Goal: Navigation & Orientation: Understand site structure

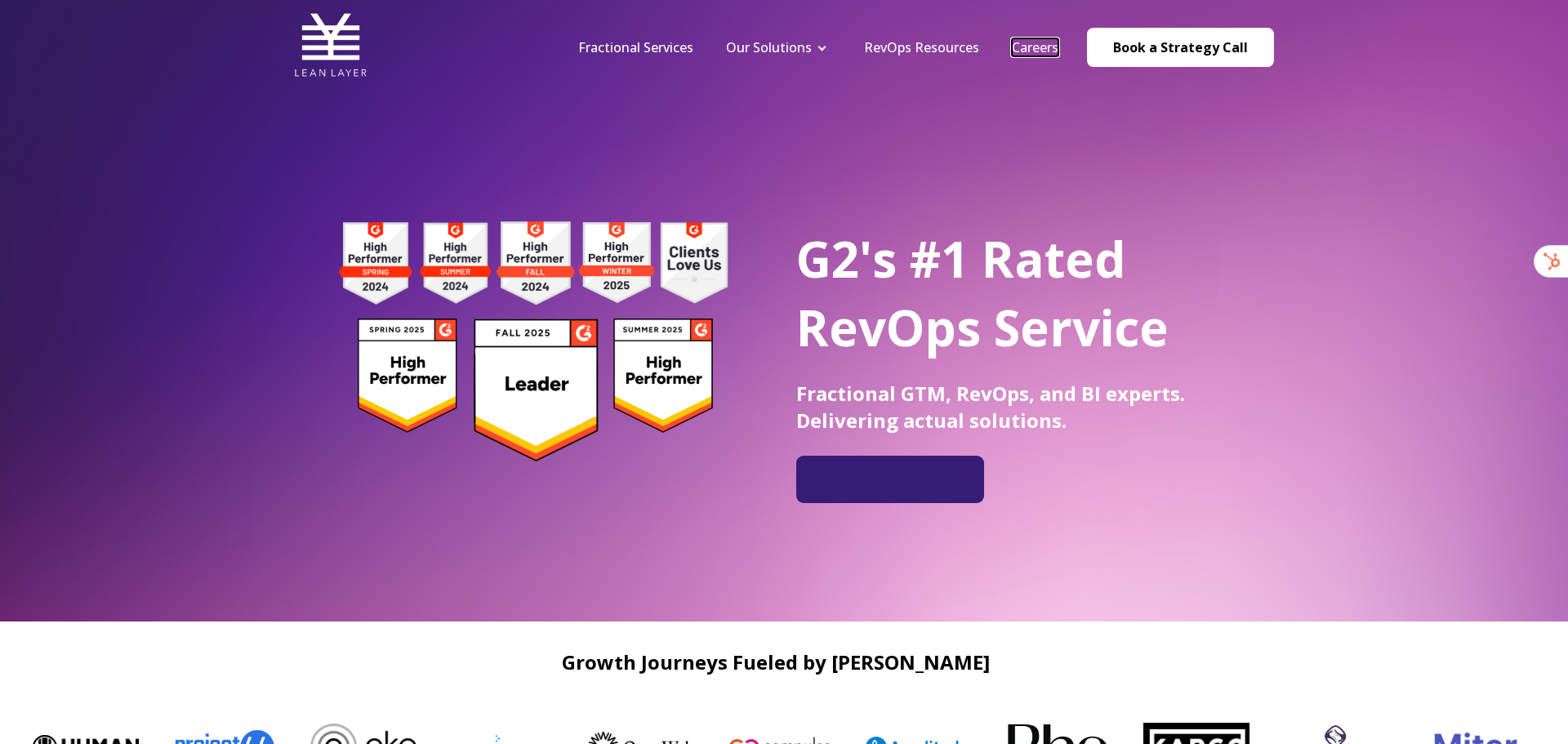
click at [1021, 49] on link "Careers" at bounding box center [1035, 47] width 47 height 18
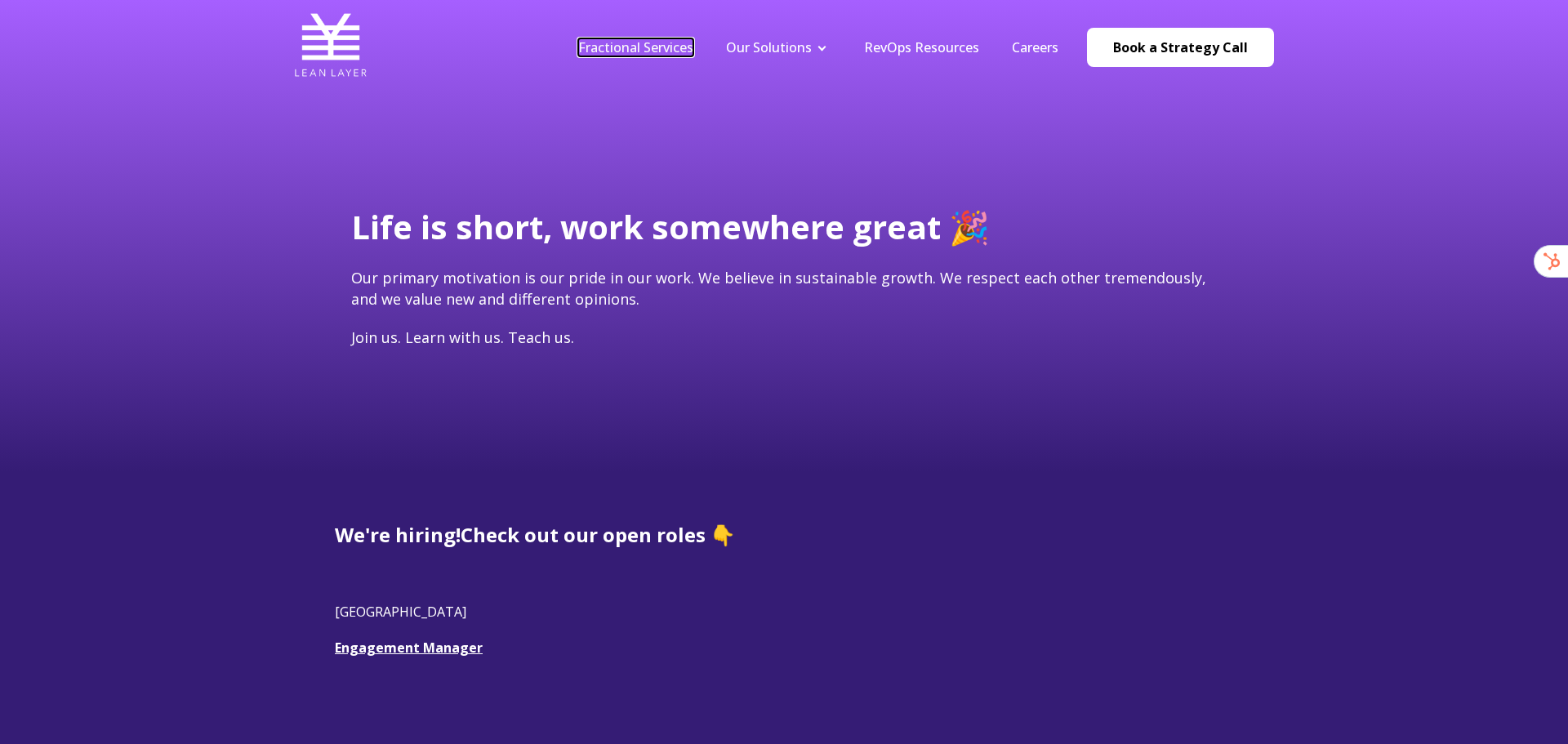
click at [667, 43] on link "Fractional Services" at bounding box center [635, 47] width 115 height 18
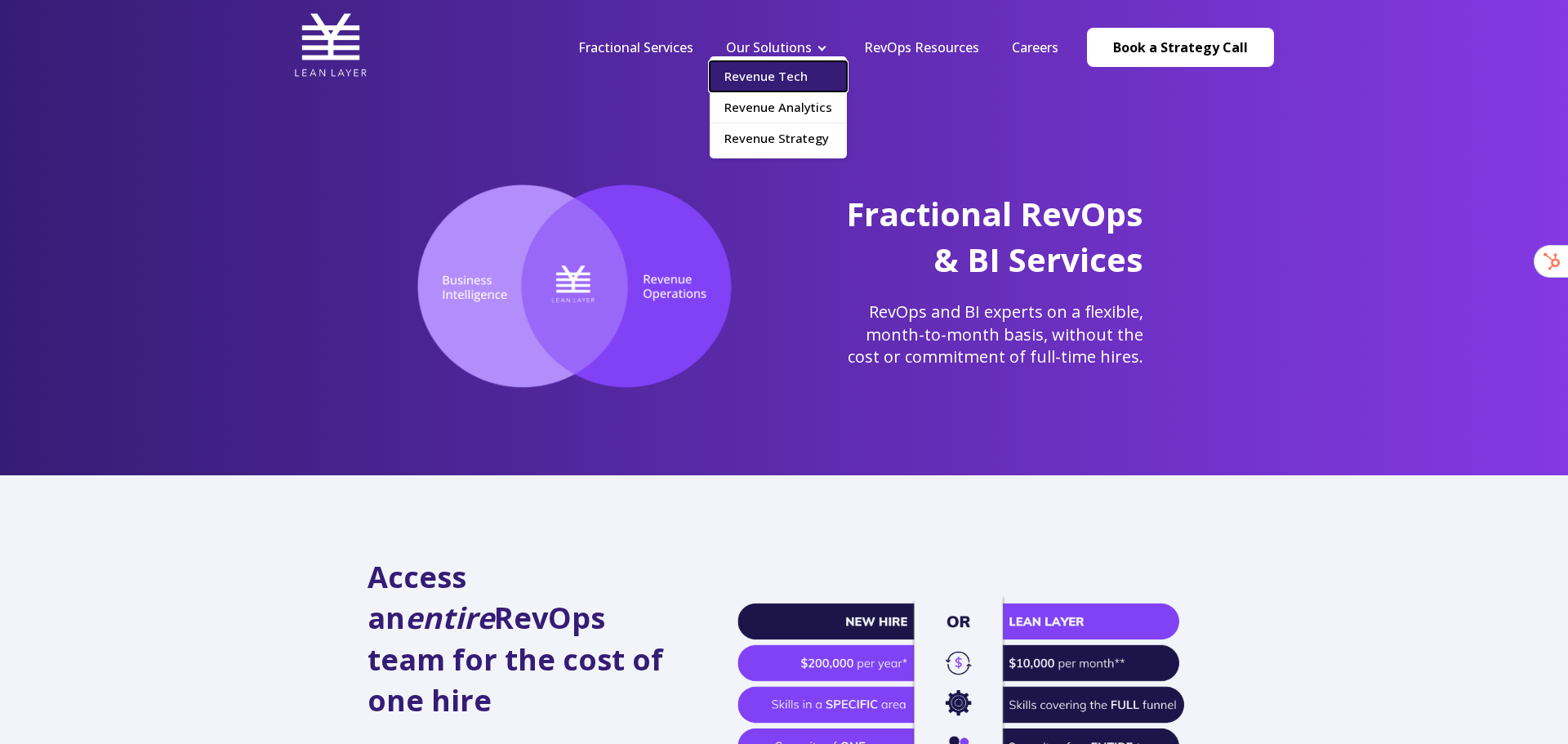
click at [804, 65] on link "Revenue Tech" at bounding box center [778, 76] width 137 height 30
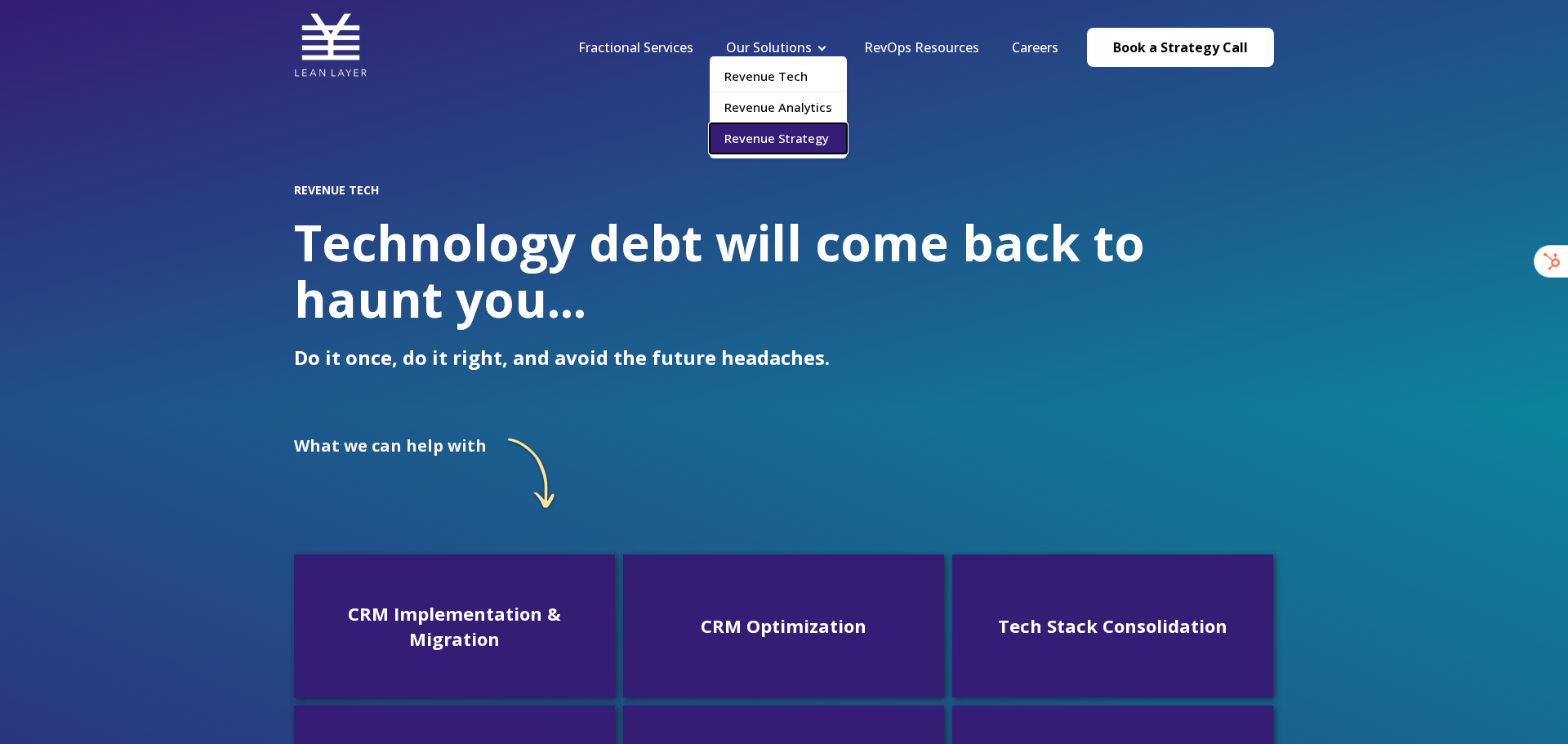
click at [787, 129] on link "Revenue Strategy" at bounding box center [778, 138] width 137 height 30
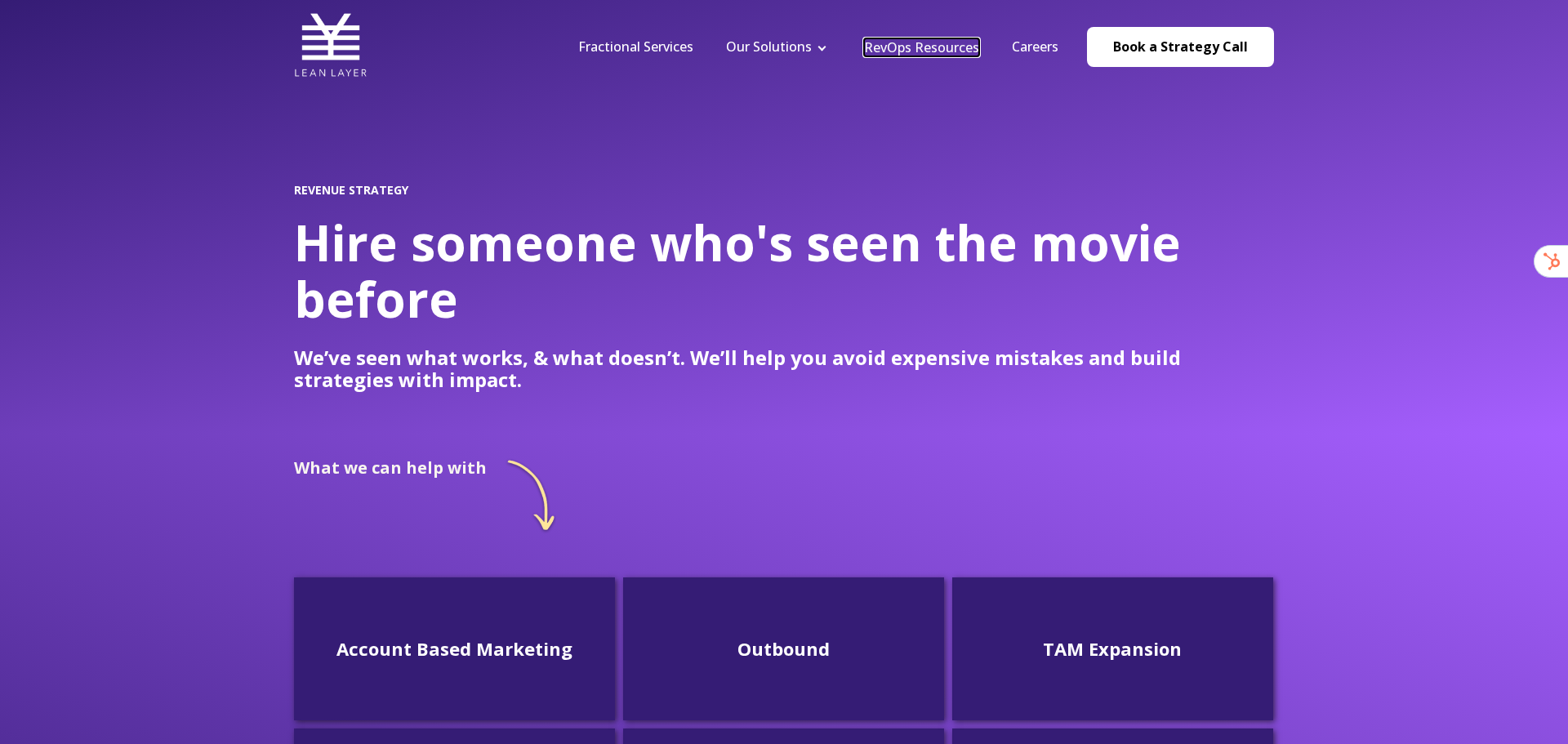
click at [913, 51] on link "RevOps Resources" at bounding box center [922, 47] width 115 height 18
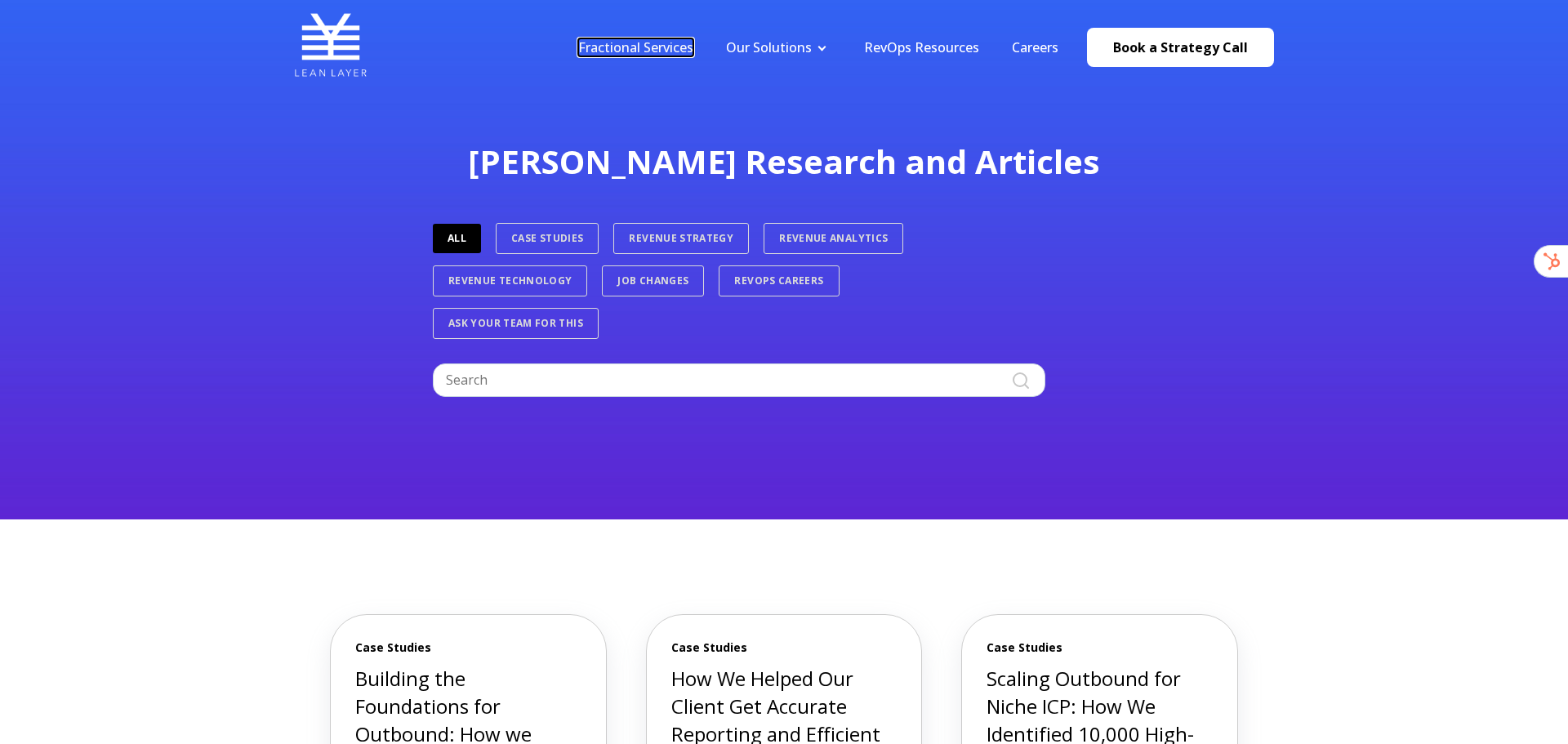
click at [661, 46] on link "Fractional Services" at bounding box center [635, 47] width 115 height 18
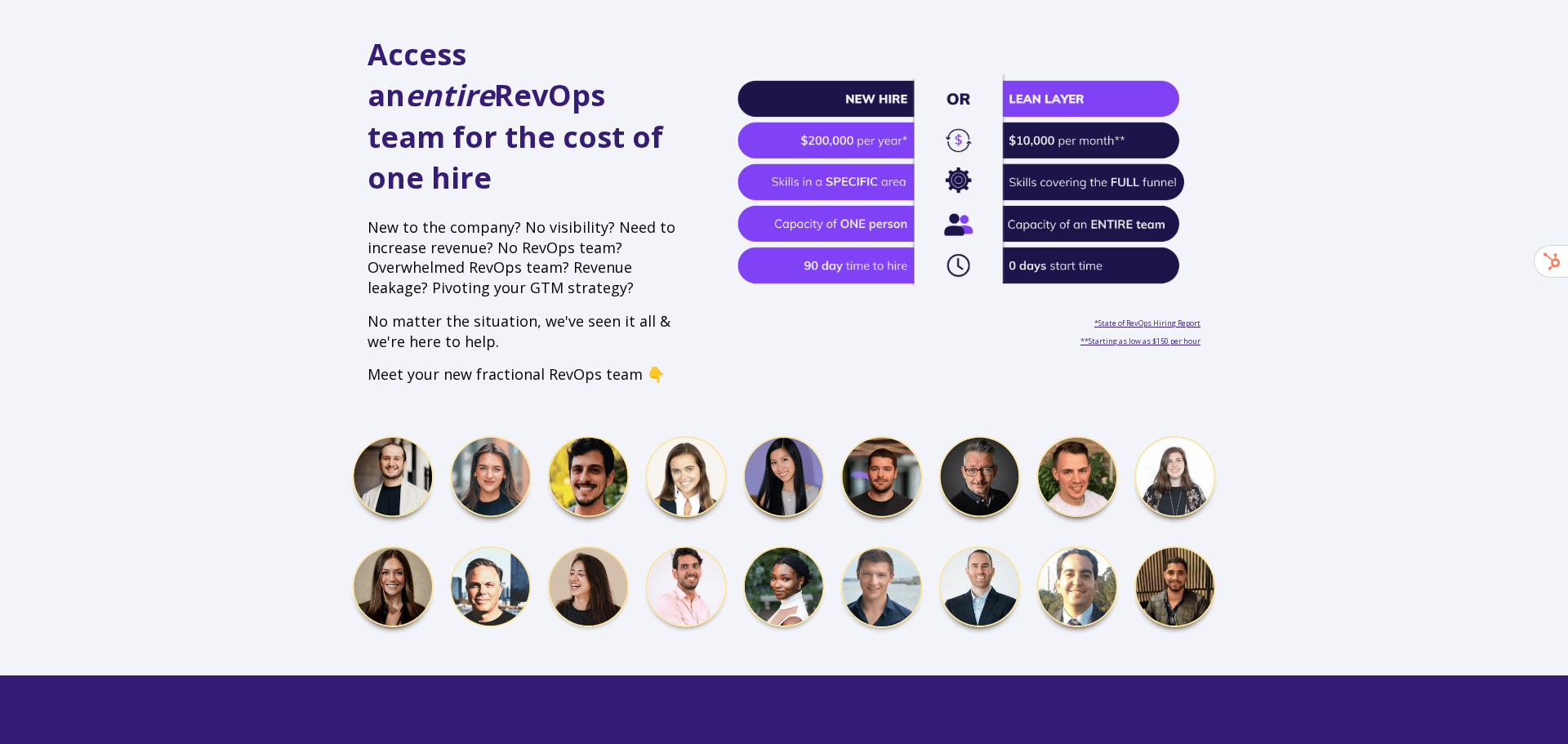
scroll to position [529, 0]
